Goal: Information Seeking & Learning: Understand process/instructions

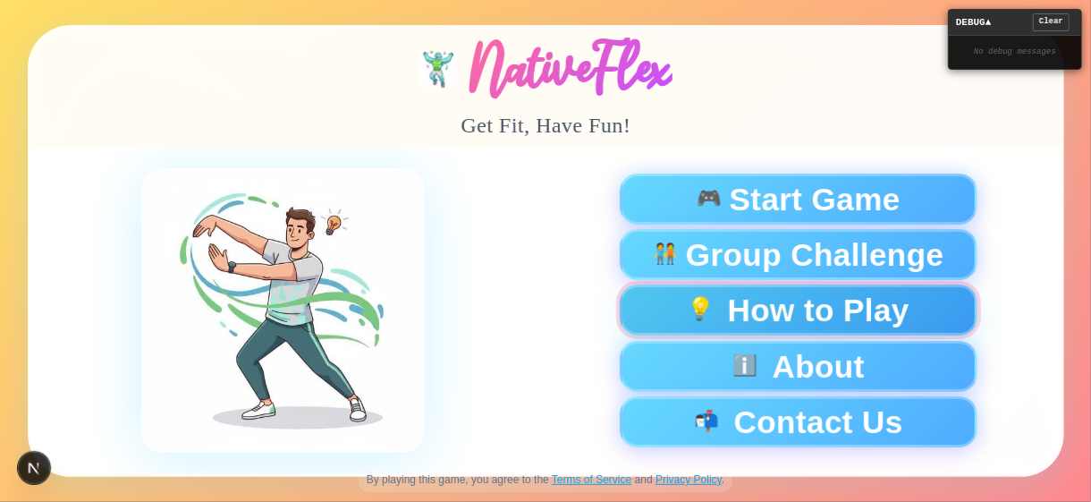
click at [817, 310] on button "💡 How to Play" at bounding box center [798, 309] width 358 height 51
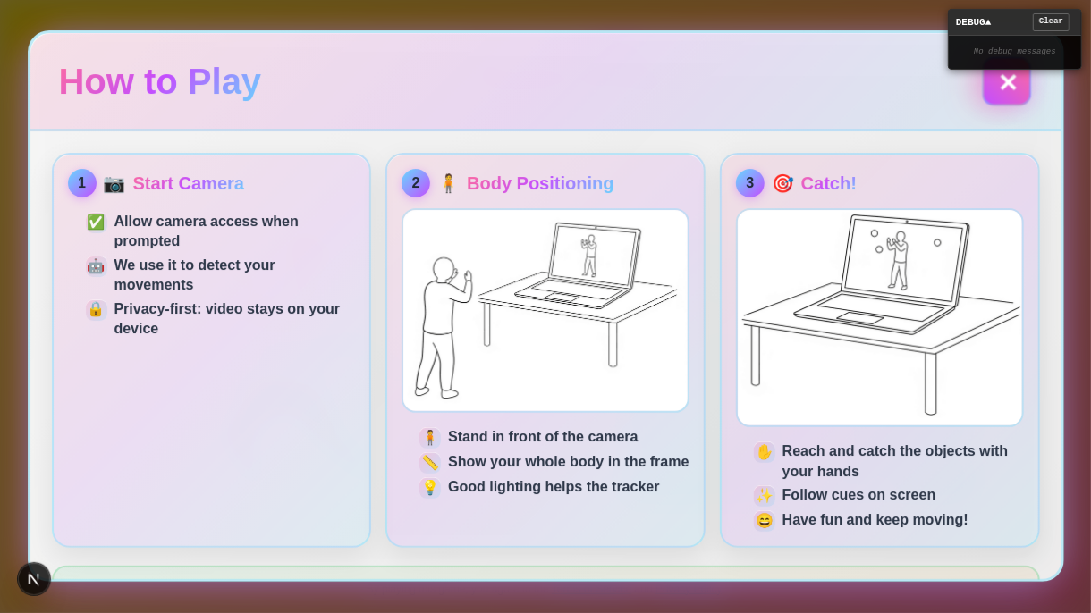
click at [999, 82] on button "✕" at bounding box center [1006, 80] width 49 height 49
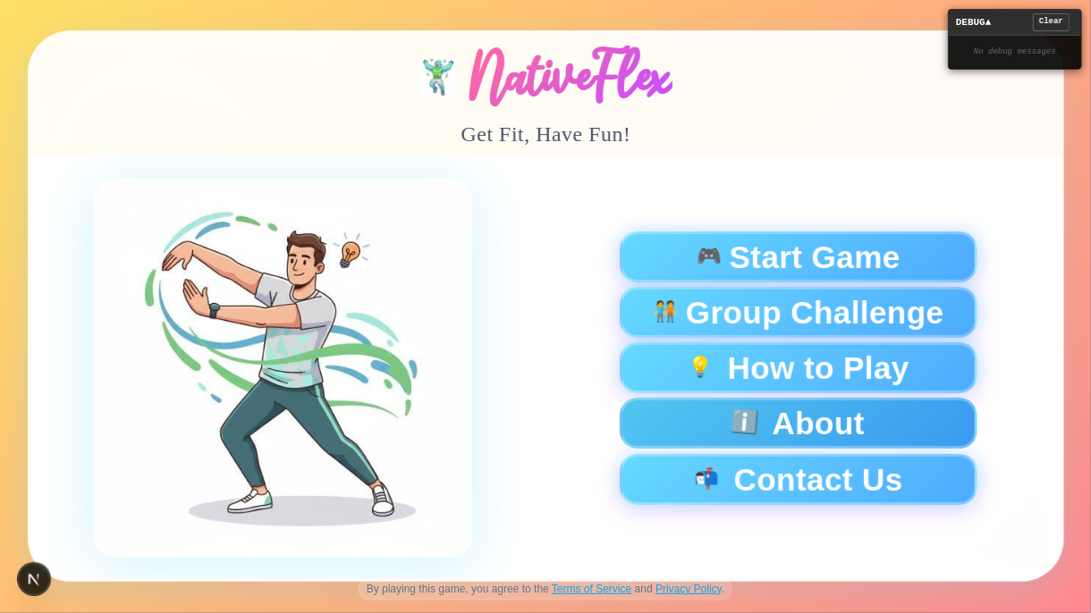
drag, startPoint x: 766, startPoint y: 450, endPoint x: 773, endPoint y: 431, distance: 19.8
click at [771, 441] on div "🎮 Start Game 🧑‍🤝‍🧑 Group Challenge 💡 How to Play ℹ️ About 📬 Contact Us" at bounding box center [797, 369] width 447 height 274
click at [773, 427] on button "ℹ️ About" at bounding box center [798, 424] width 358 height 51
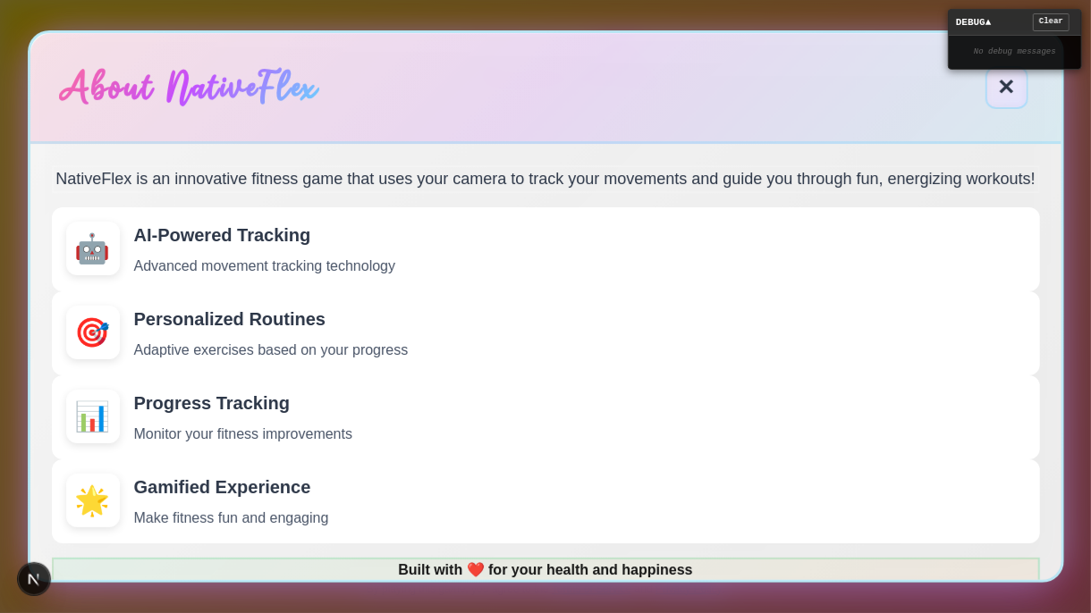
click at [998, 144] on div "NativeFlex is an innovative fitness game that uses your camera to track your mo…" at bounding box center [545, 362] width 1031 height 436
click at [1006, 102] on button "✕" at bounding box center [1006, 87] width 43 height 43
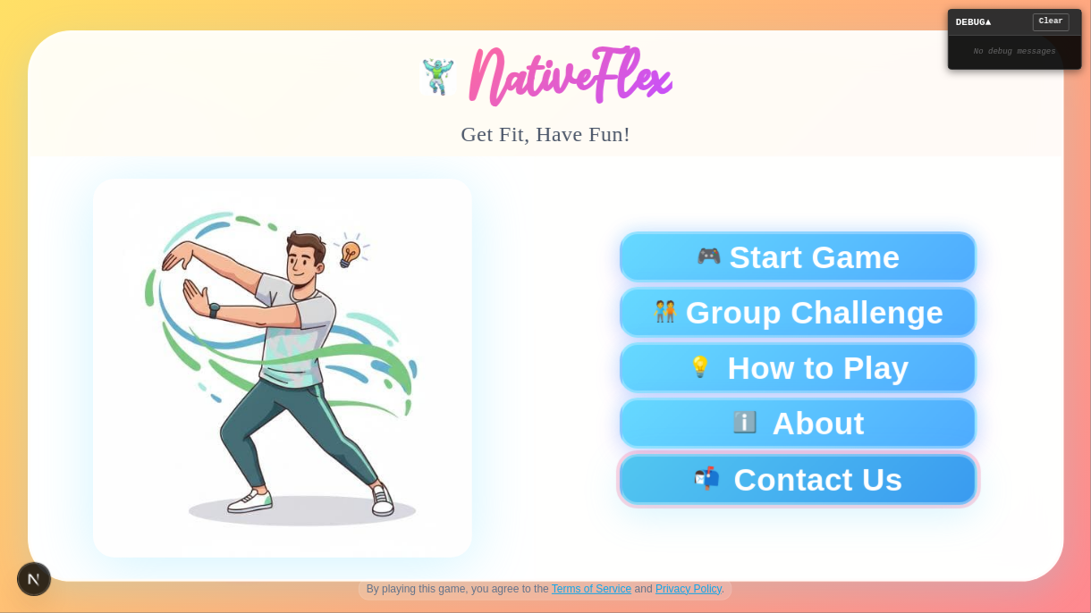
click at [798, 484] on button "📬 Contact Us" at bounding box center [798, 479] width 358 height 51
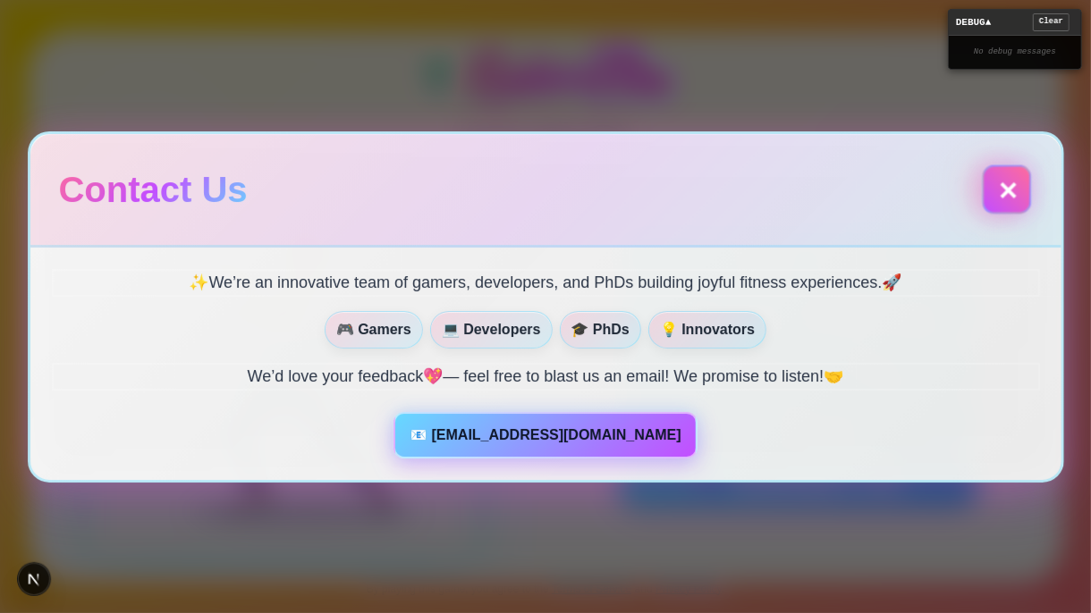
click at [1004, 186] on button "✕" at bounding box center [1006, 189] width 49 height 49
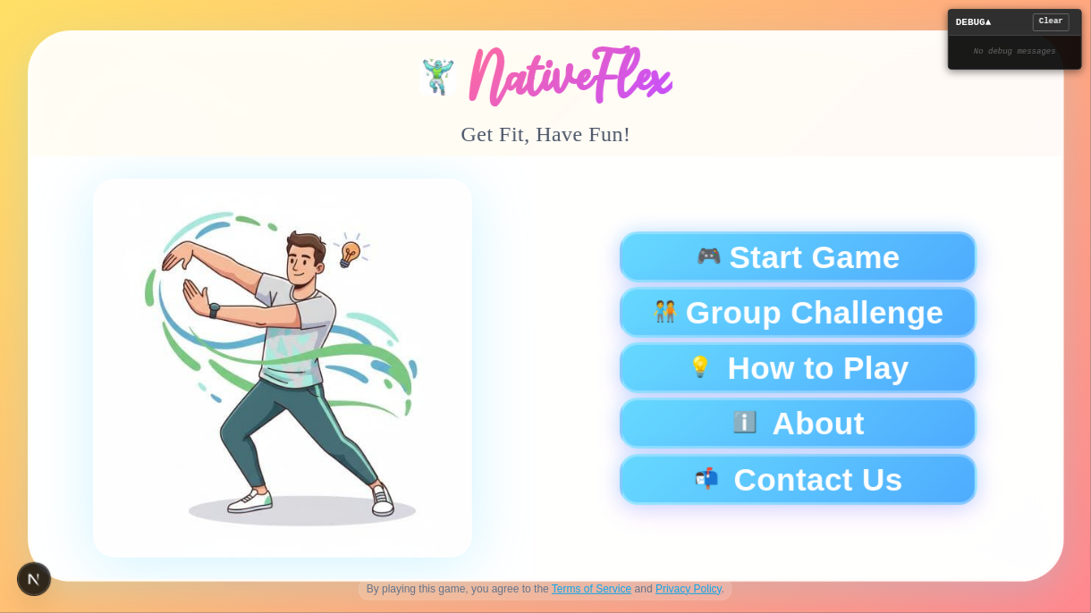
click at [441, 236] on div at bounding box center [282, 368] width 461 height 379
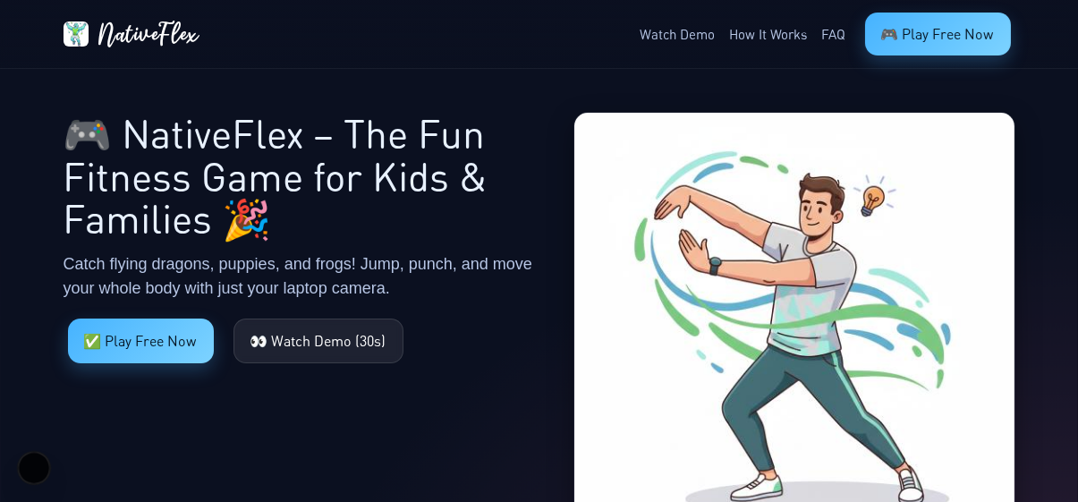
click at [376, 238] on h1 "🎮 NativeFlex – The Fun Fitness Game for Kids & Families 🎉" at bounding box center [307, 176] width 488 height 128
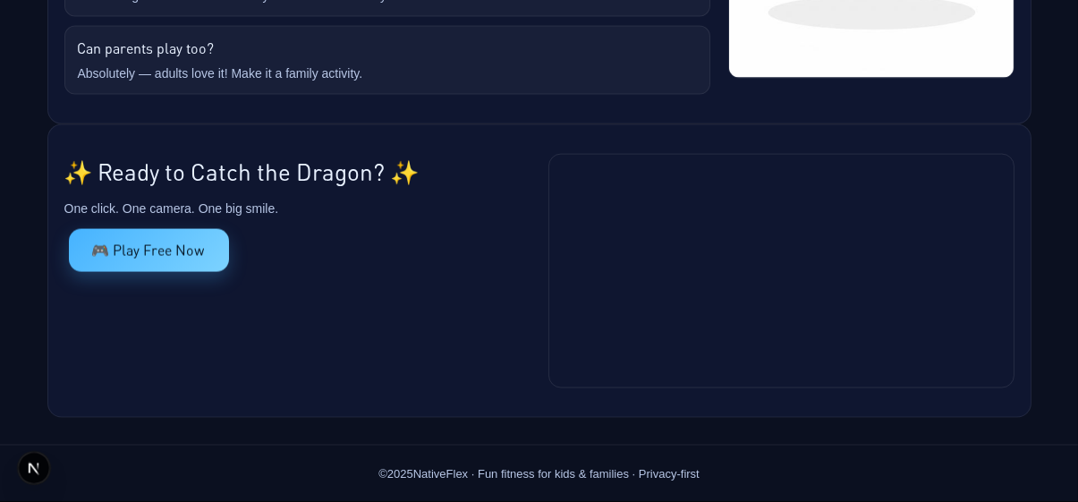
scroll to position [5752, 0]
click at [409, 320] on div "✨ Ready to Catch the Dragon? ✨ One click. One camera. One big smile. 🎮 Play Fre…" at bounding box center [297, 271] width 466 height 234
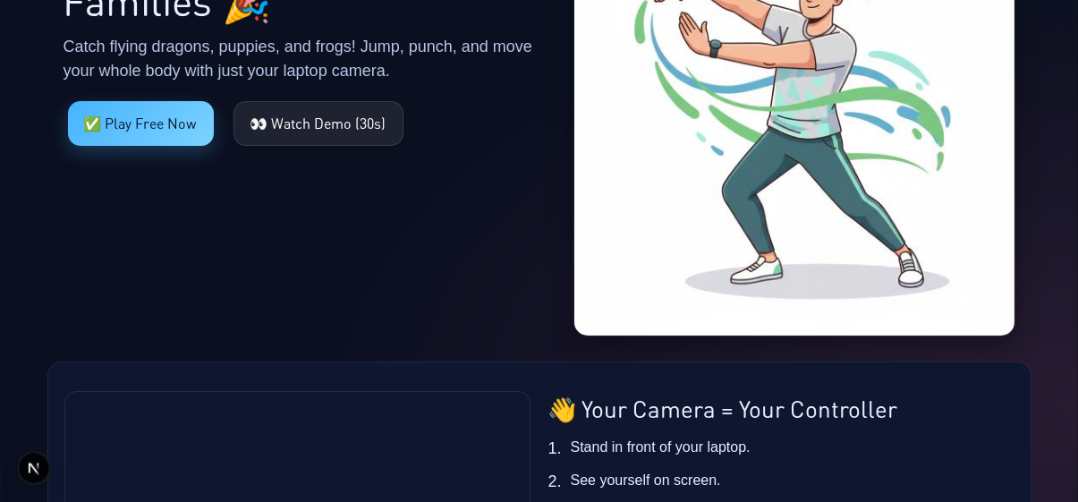
scroll to position [0, 0]
